Goal: Task Accomplishment & Management: Use online tool/utility

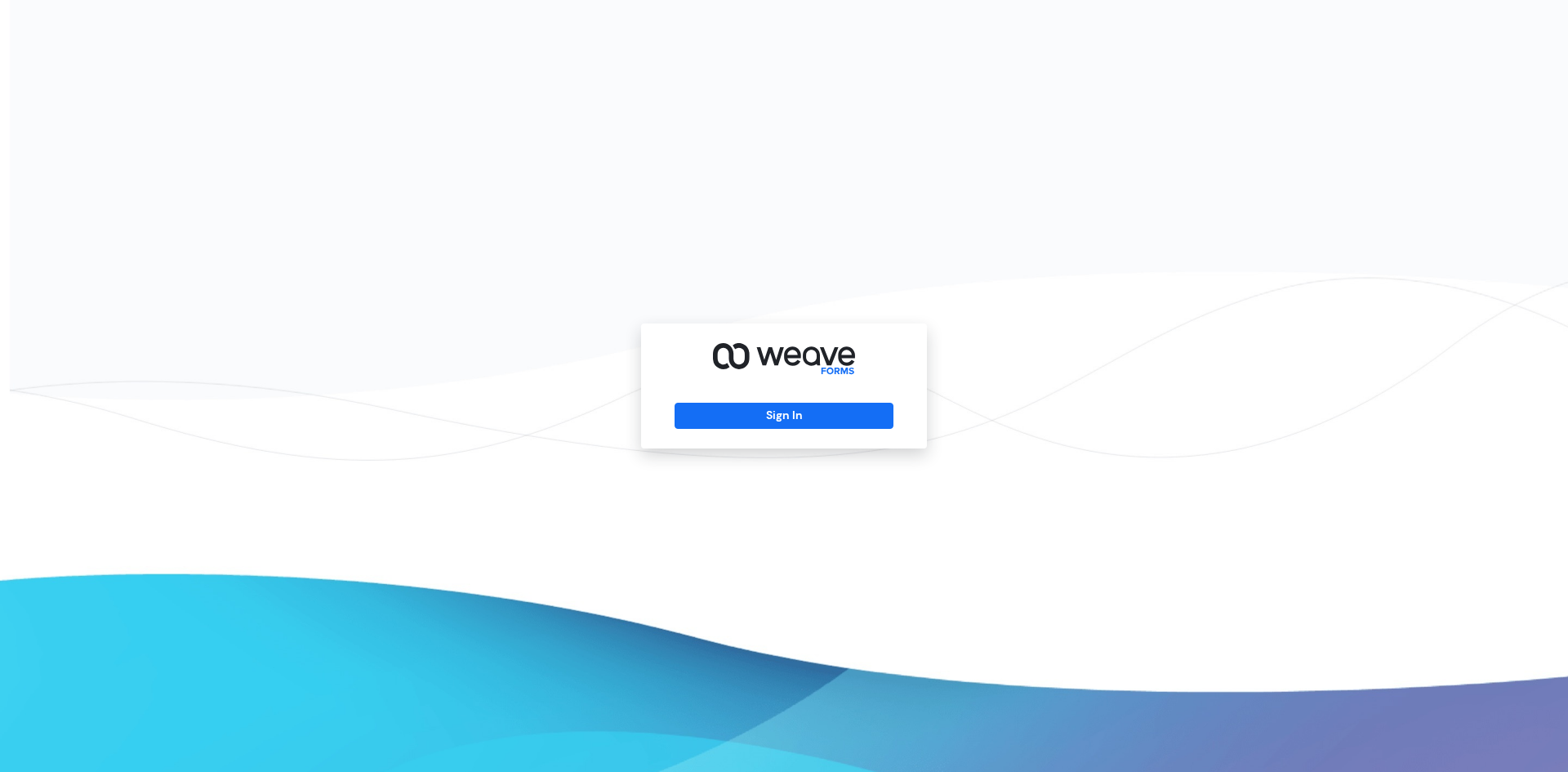
click at [855, 391] on div "Sign In" at bounding box center [784, 386] width 286 height 125
click at [839, 409] on button "Sign In" at bounding box center [784, 415] width 218 height 26
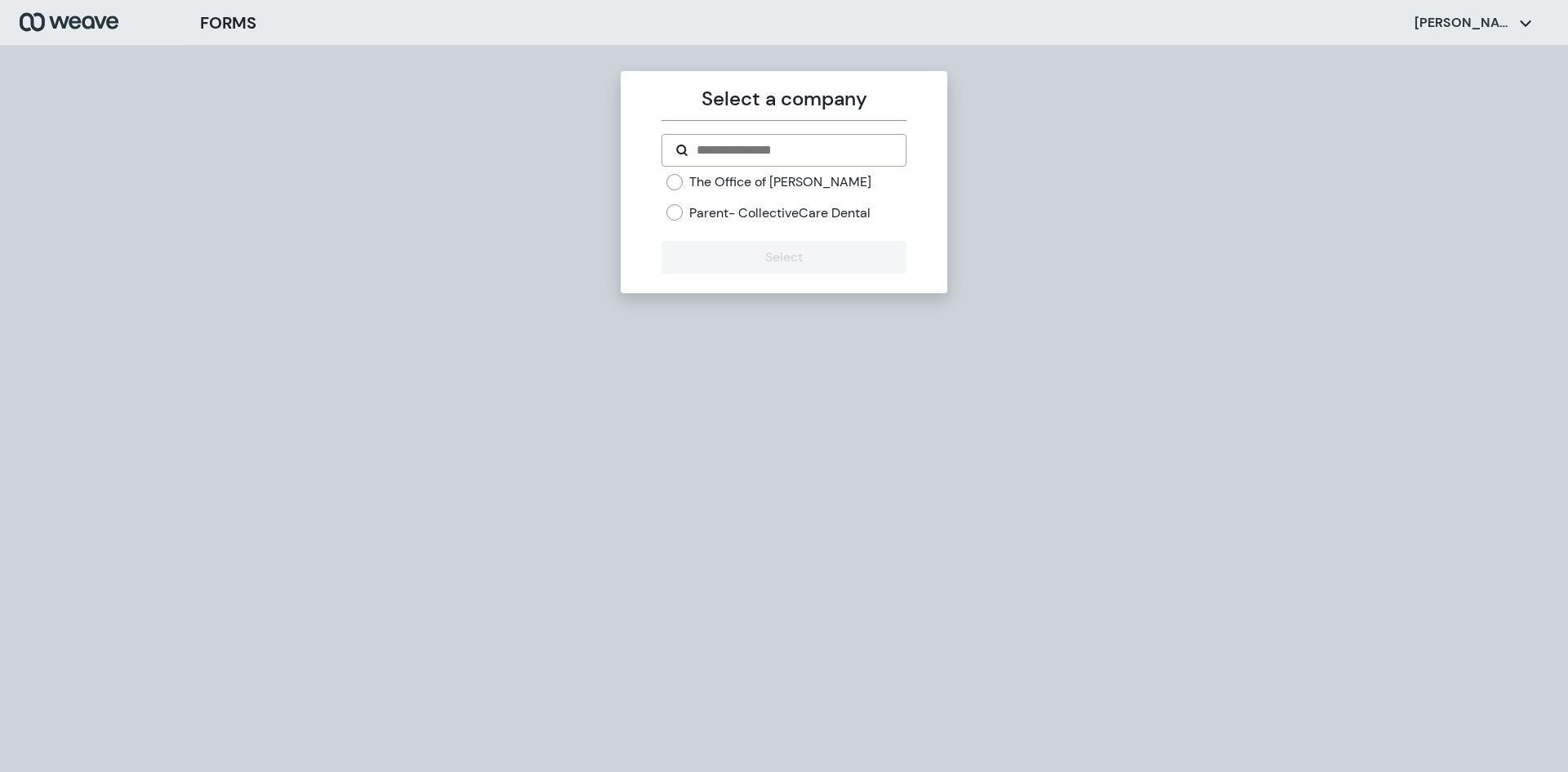
click at [790, 181] on label "The Office of [PERSON_NAME]" at bounding box center [780, 182] width 182 height 18
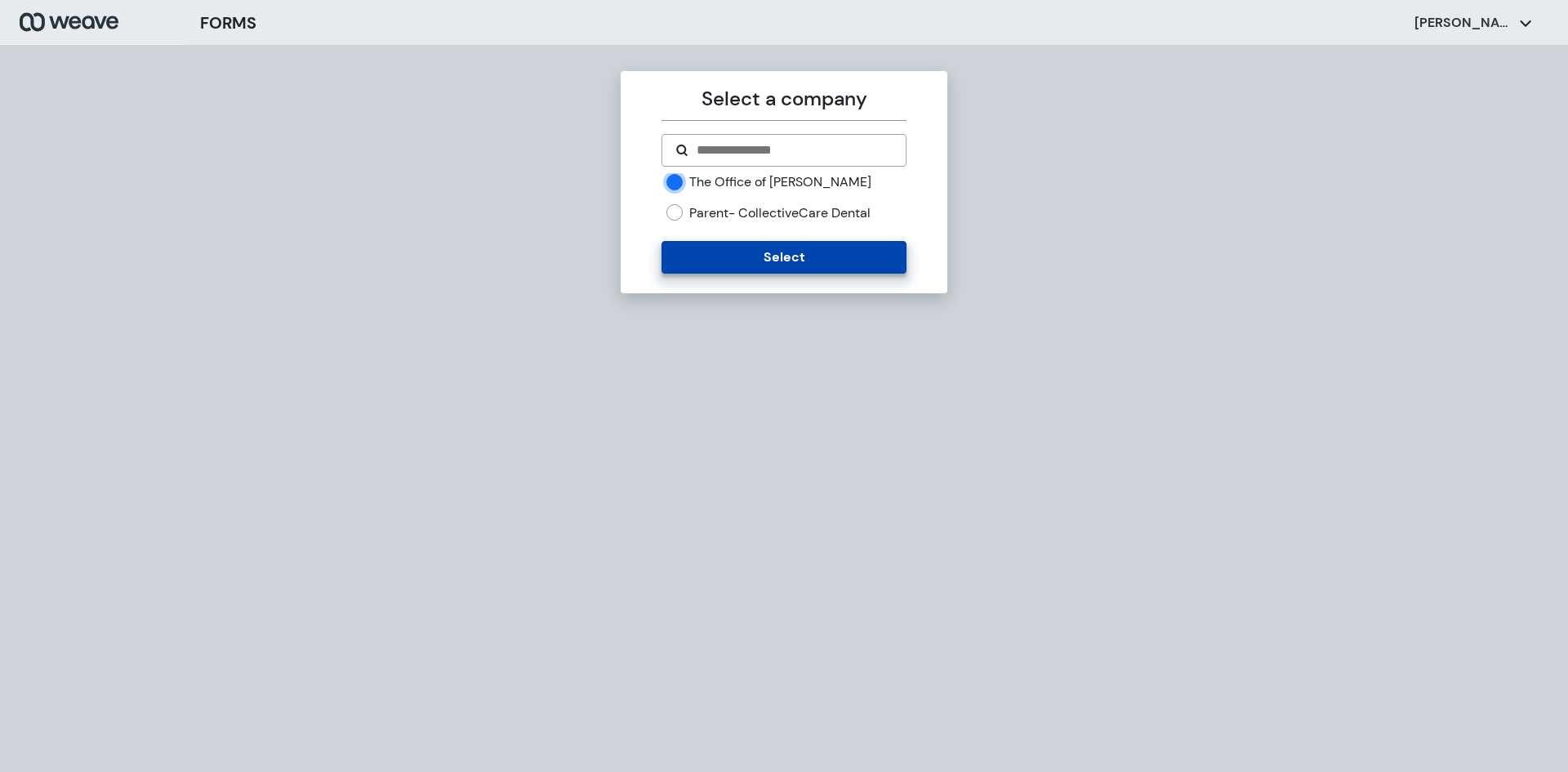
click at [785, 258] on button "Select" at bounding box center [784, 258] width 244 height 33
